Goal: Check status: Check status

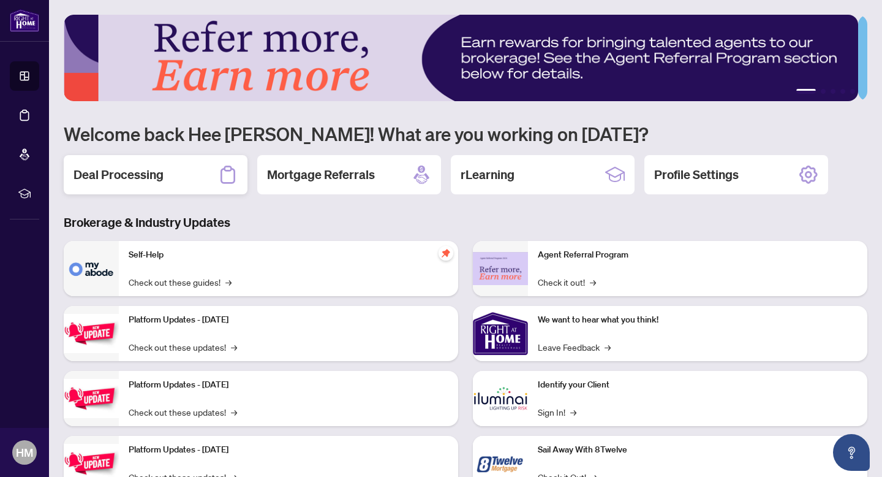
click at [173, 181] on div "Deal Processing" at bounding box center [156, 174] width 184 height 39
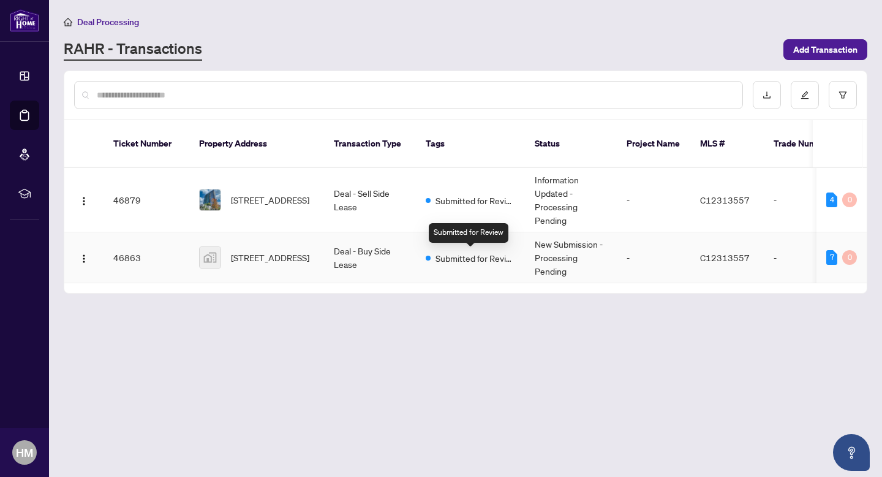
click at [475, 252] on span "Submitted for Review" at bounding box center [476, 257] width 80 height 13
